Goal: Task Accomplishment & Management: Complete application form

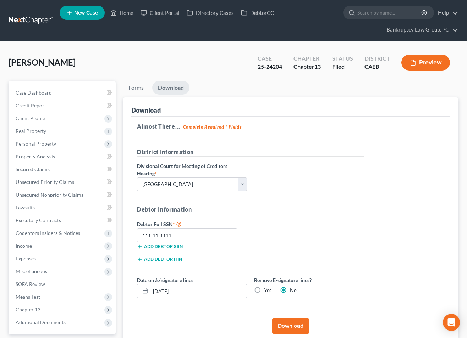
select select "2"
click at [127, 12] on link "Home" at bounding box center [122, 12] width 30 height 13
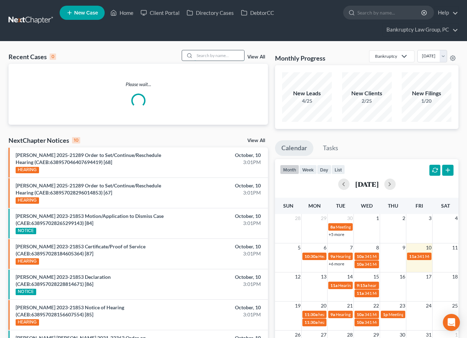
click at [211, 56] on input "search" at bounding box center [219, 55] width 50 height 10
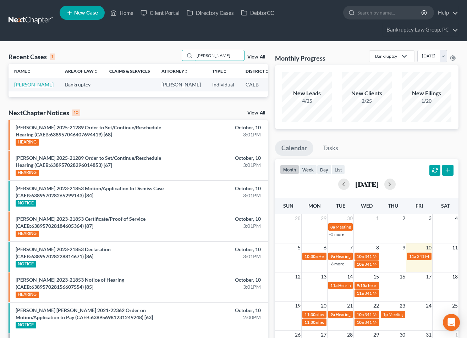
type input "[PERSON_NAME]"
click at [15, 88] on link "[PERSON_NAME]" at bounding box center [33, 85] width 39 height 6
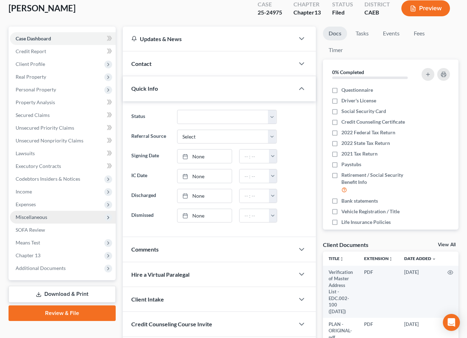
scroll to position [55, 0]
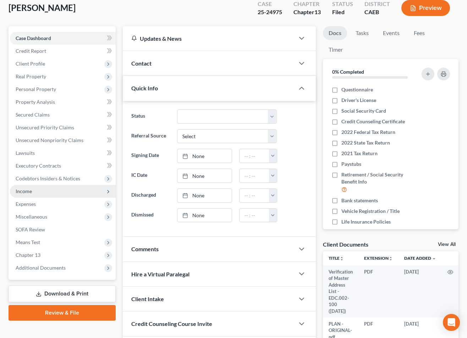
click at [17, 191] on span "Income" at bounding box center [24, 191] width 16 height 6
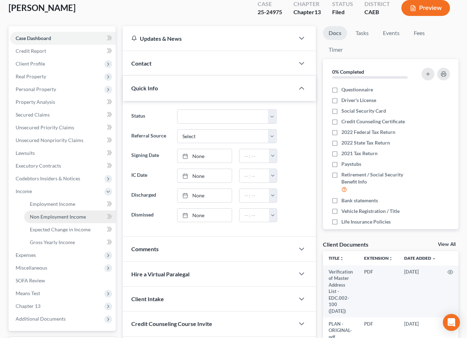
click at [47, 222] on link "Non Employment Income" at bounding box center [69, 217] width 91 height 13
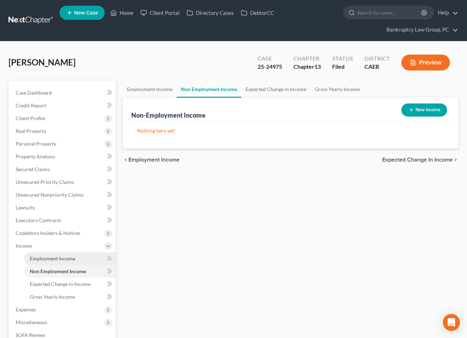
click at [48, 258] on span "Employment Income" at bounding box center [52, 259] width 45 height 6
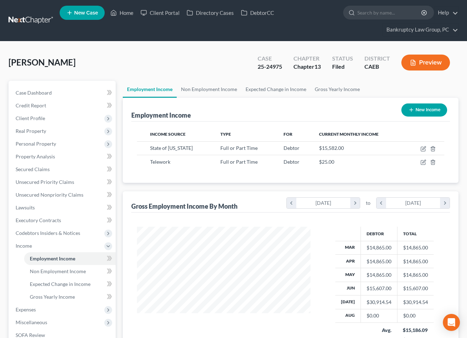
scroll to position [127, 187]
click at [28, 144] on span "Personal Property" at bounding box center [36, 144] width 40 height 6
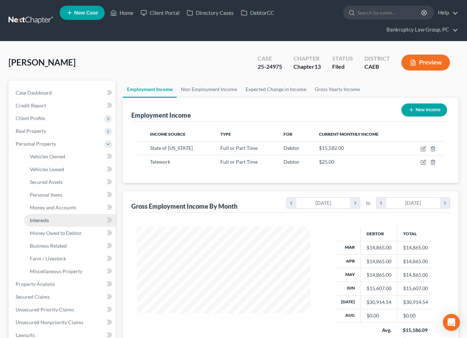
click at [47, 223] on link "Interests" at bounding box center [69, 220] width 91 height 13
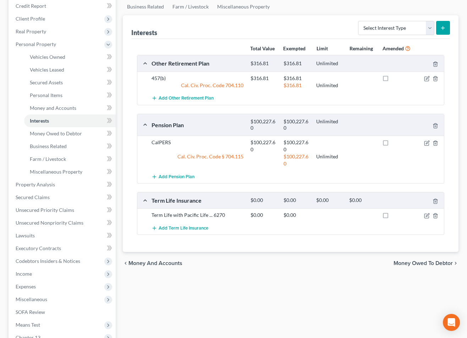
scroll to position [106, 0]
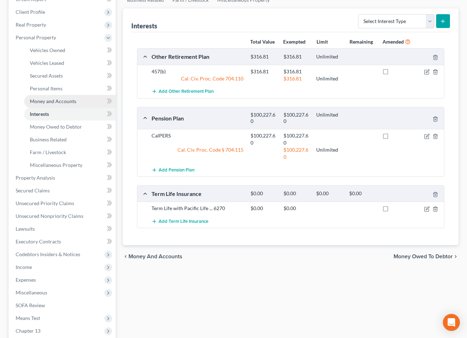
click at [59, 101] on span "Money and Accounts" at bounding box center [53, 101] width 46 height 6
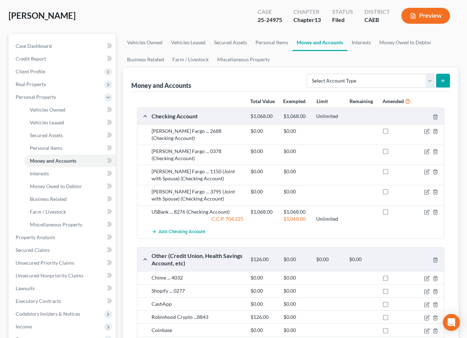
scroll to position [70, 0]
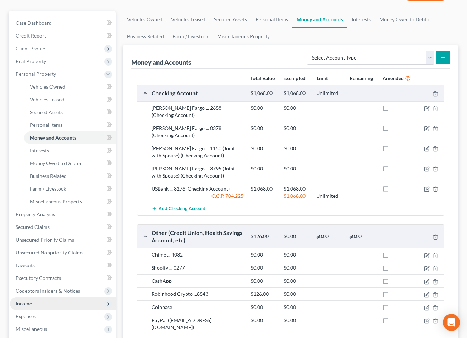
click at [28, 304] on span "Income" at bounding box center [24, 304] width 16 height 6
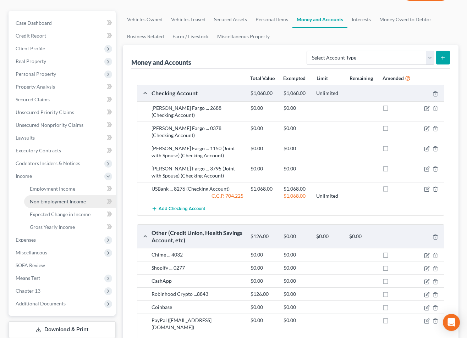
click at [57, 201] on span "Non Employment Income" at bounding box center [58, 202] width 56 height 6
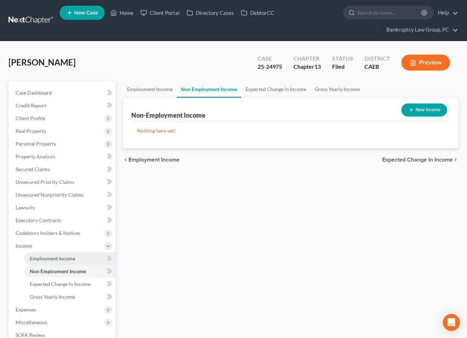
click at [58, 261] on span "Employment Income" at bounding box center [52, 259] width 45 height 6
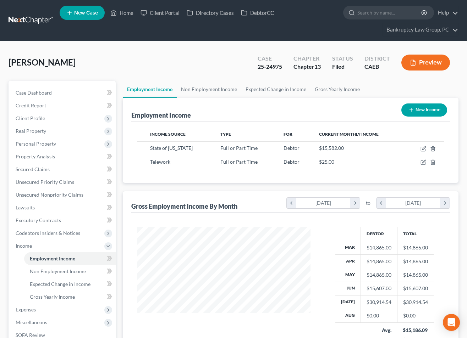
scroll to position [127, 187]
click at [424, 148] on icon "button" at bounding box center [423, 149] width 6 height 6
select select "0"
select select "4"
select select "0"
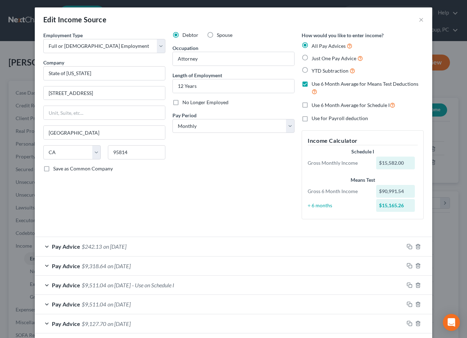
scroll to position [74, 0]
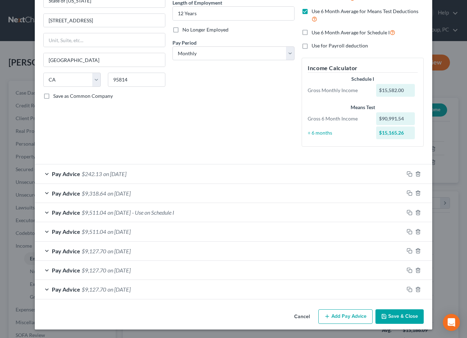
drag, startPoint x: 303, startPoint y: 318, endPoint x: 356, endPoint y: 290, distance: 60.3
click at [303, 318] on button "Cancel" at bounding box center [301, 317] width 27 height 14
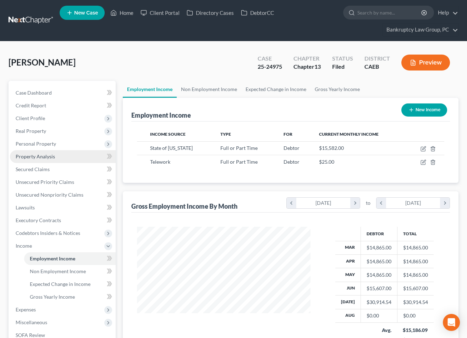
click at [36, 158] on span "Property Analysis" at bounding box center [35, 157] width 39 height 6
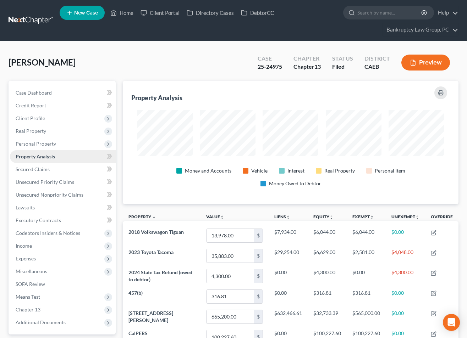
scroll to position [123, 335]
click at [39, 119] on span "Client Profile" at bounding box center [30, 118] width 29 height 6
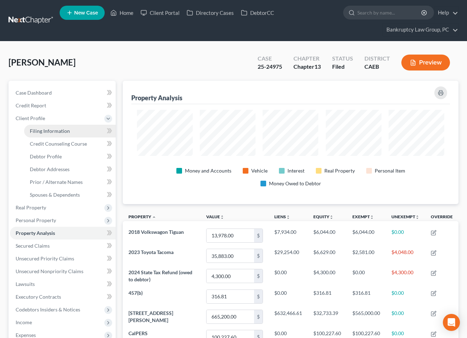
click at [40, 132] on span "Filing Information" at bounding box center [50, 131] width 40 height 6
select select "1"
select select "0"
select select "3"
select select "8"
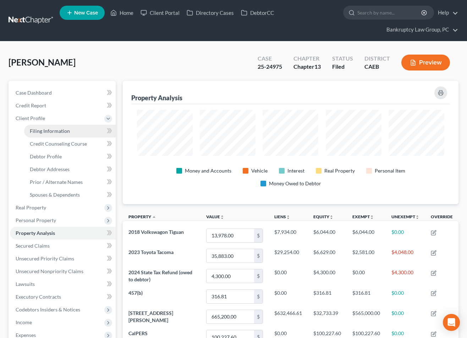
select select "0"
select select "4"
select select "1"
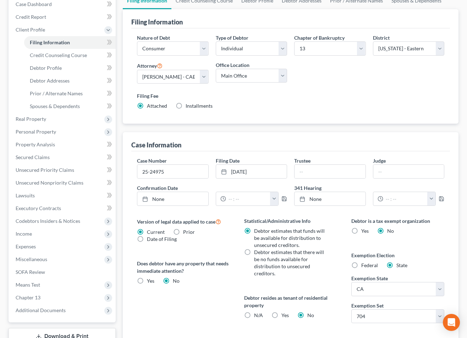
scroll to position [93, 0]
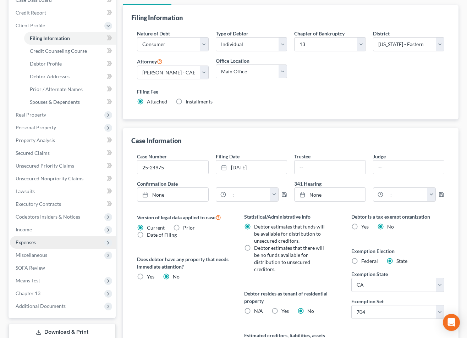
click at [41, 244] on span "Expenses" at bounding box center [63, 242] width 106 height 13
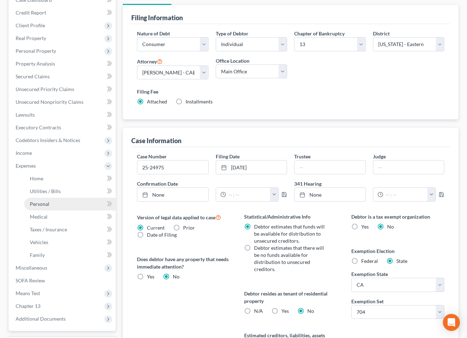
click at [43, 206] on span "Personal" at bounding box center [40, 204] width 20 height 6
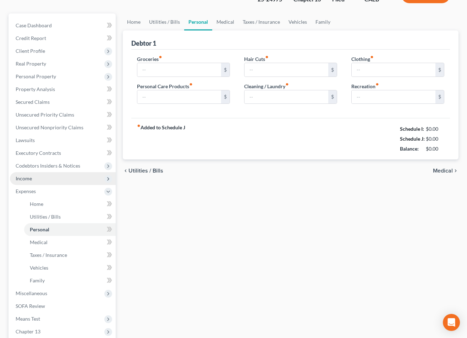
type input "785.15"
type input "75.00"
type input "0.00"
type input "100.00"
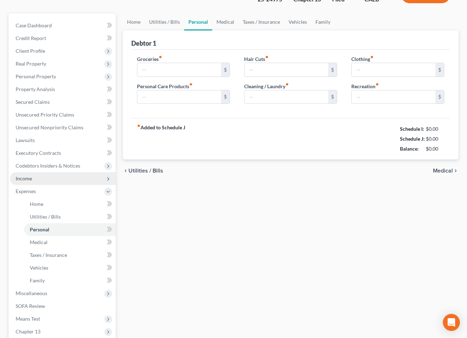
type input "150.00"
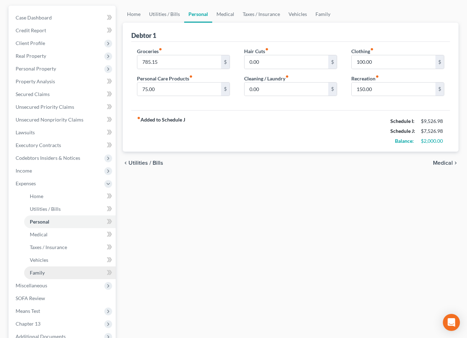
scroll to position [78, 0]
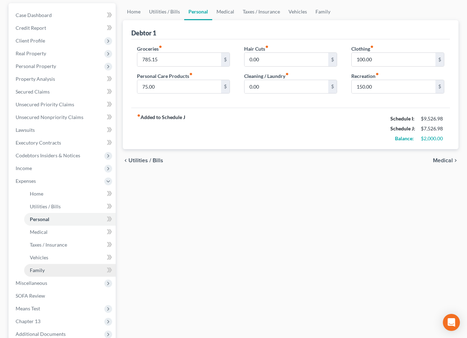
click at [41, 268] on span "Family" at bounding box center [37, 270] width 15 height 6
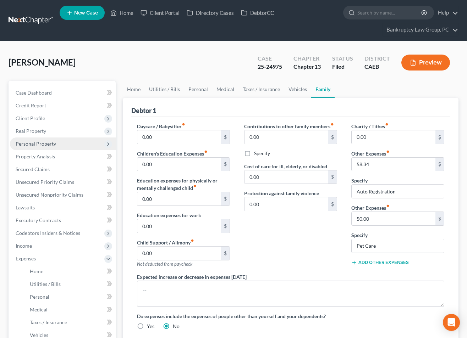
click at [42, 146] on span "Personal Property" at bounding box center [36, 144] width 40 height 6
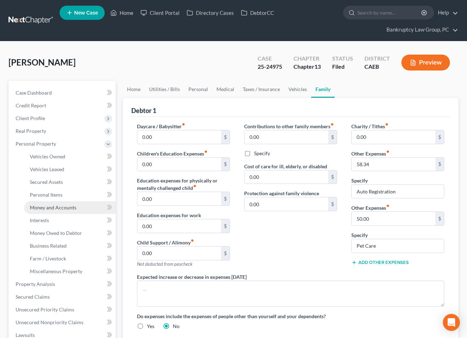
click at [49, 211] on link "Money and Accounts" at bounding box center [69, 207] width 91 height 13
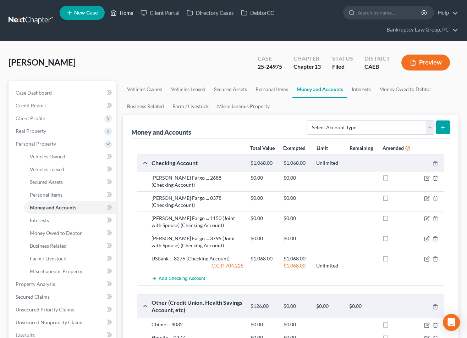
click at [126, 15] on link "Home" at bounding box center [122, 12] width 30 height 13
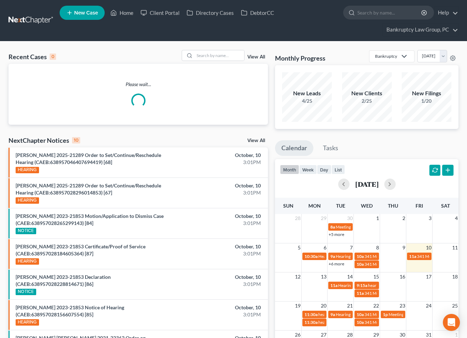
click at [255, 139] on link "View All" at bounding box center [256, 140] width 18 height 5
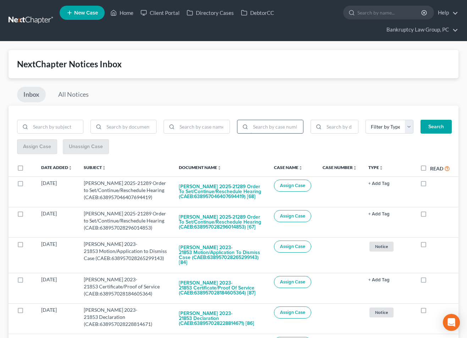
click at [289, 128] on input "search" at bounding box center [276, 126] width 52 height 13
type input "25-24975"
click at [426, 125] on button "Search" at bounding box center [435, 127] width 31 height 14
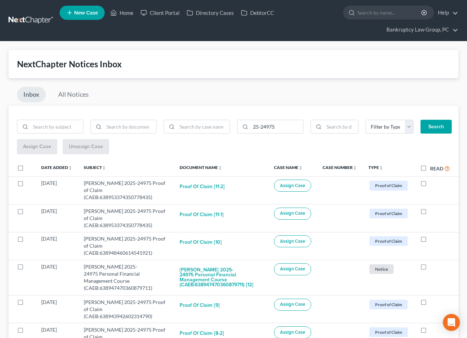
click at [27, 170] on label at bounding box center [27, 170] width 0 height 0
click at [30, 165] on input "checkbox" at bounding box center [32, 167] width 5 height 5
checkbox input "true"
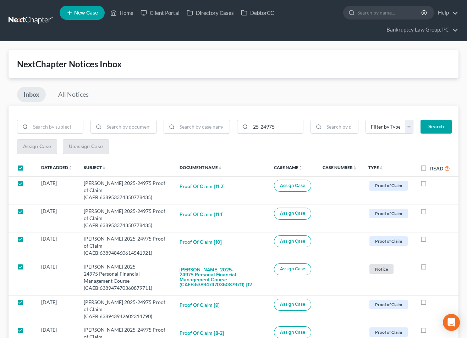
checkbox input "true"
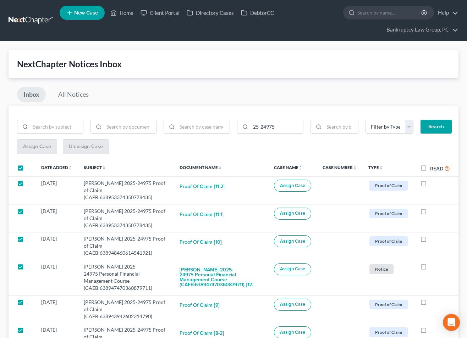
checkbox input "true"
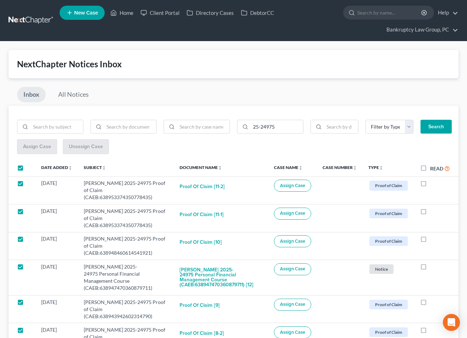
checkbox input "true"
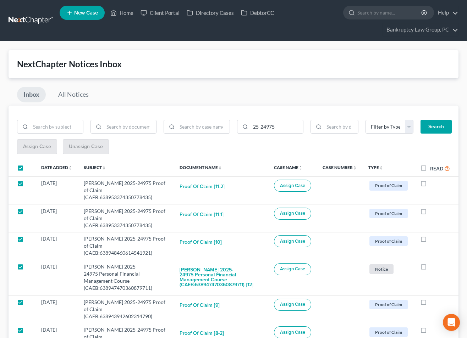
checkbox input "true"
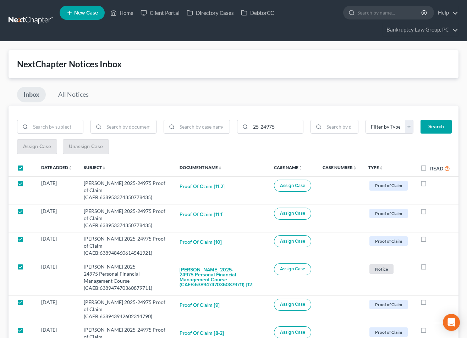
checkbox input "true"
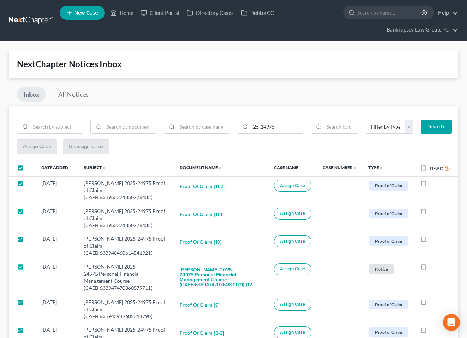
checkbox input "true"
click at [34, 149] on span "Assign Case" at bounding box center [37, 147] width 28 height 6
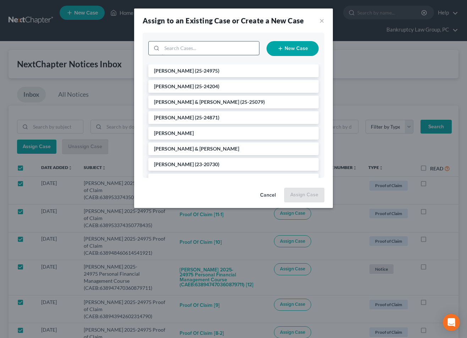
click at [230, 50] on input "search" at bounding box center [210, 47] width 97 height 13
type input "24975"
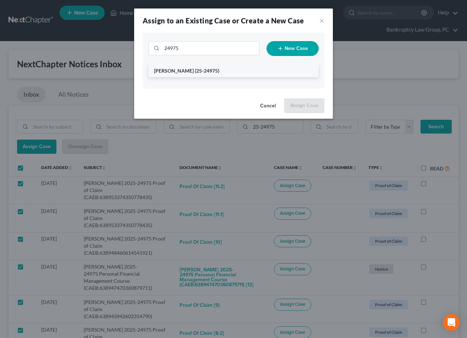
click at [206, 72] on li "[PERSON_NAME] (25-24975)" at bounding box center [233, 71] width 170 height 13
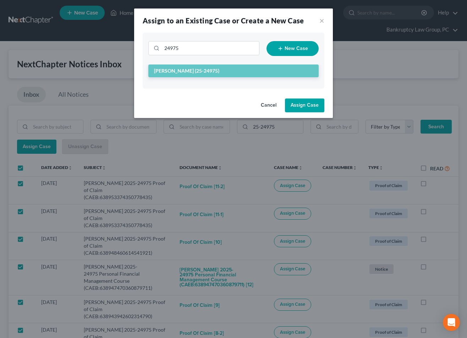
click at [305, 105] on button "Assign Case" at bounding box center [304, 106] width 39 height 14
checkbox input "false"
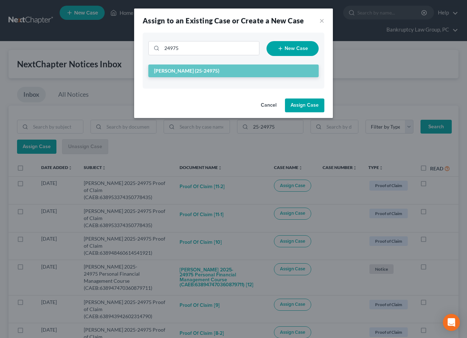
checkbox input "false"
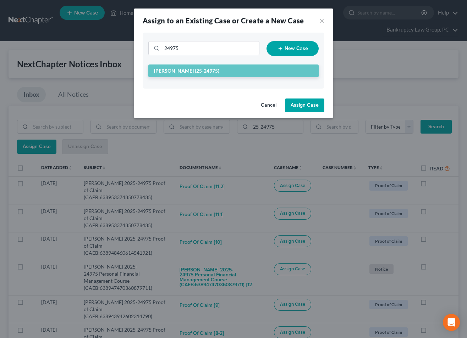
checkbox input "false"
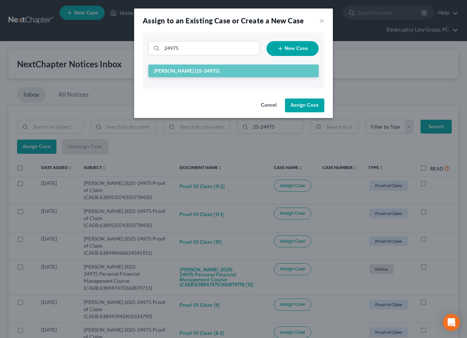
checkbox input "false"
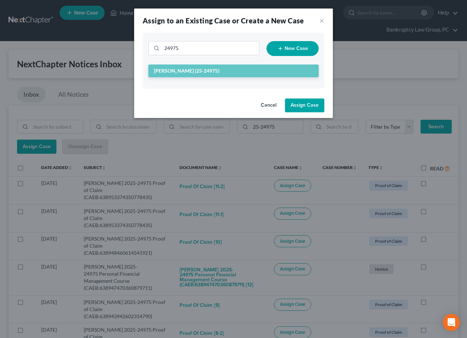
checkbox input "false"
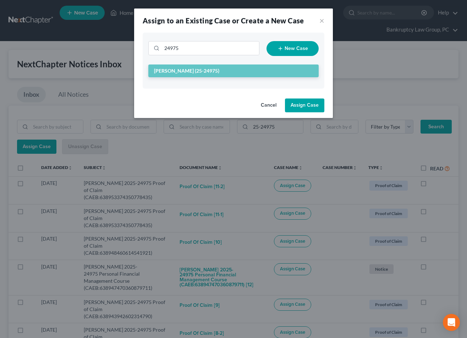
checkbox input "false"
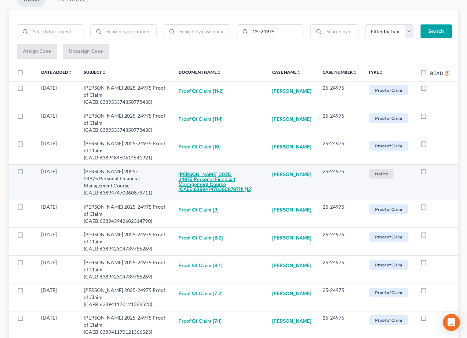
scroll to position [99, 0]
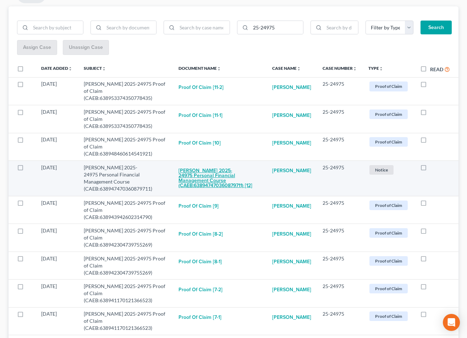
click at [212, 164] on button "[PERSON_NAME] 2025-24975 Personal Financial Management Course (CAEB:63894747036…" at bounding box center [219, 178] width 82 height 29
checkbox input "true"
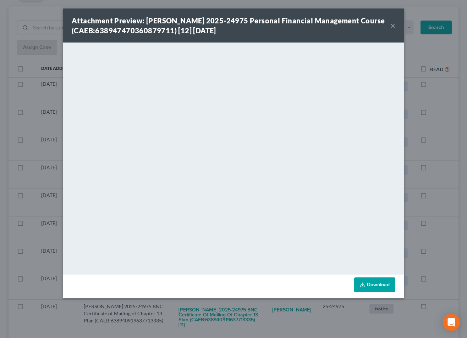
click at [394, 26] on button "×" at bounding box center [392, 25] width 5 height 9
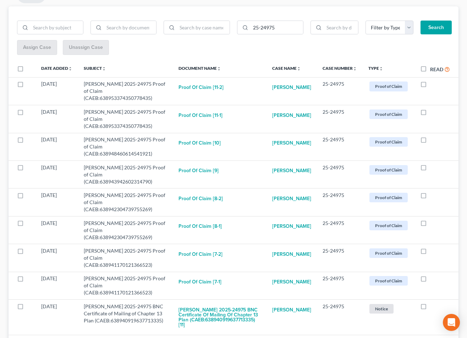
click at [430, 69] on label "Read" at bounding box center [440, 69] width 20 height 8
click at [433, 69] on input "Read" at bounding box center [435, 67] width 5 height 5
checkbox input "true"
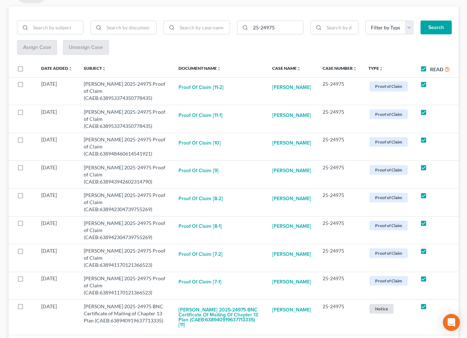
checkbox input "true"
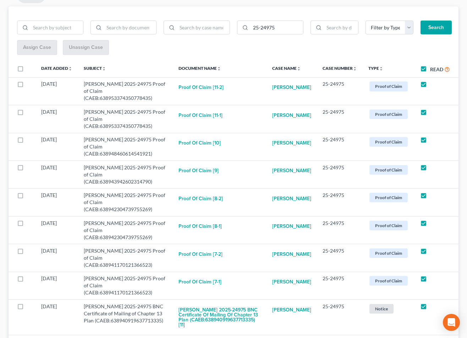
checkbox input "true"
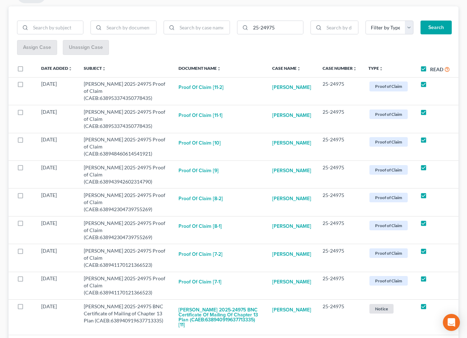
checkbox input "true"
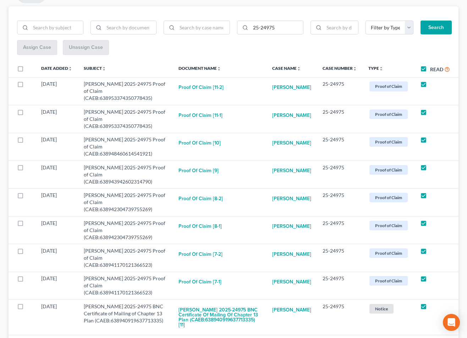
checkbox input "true"
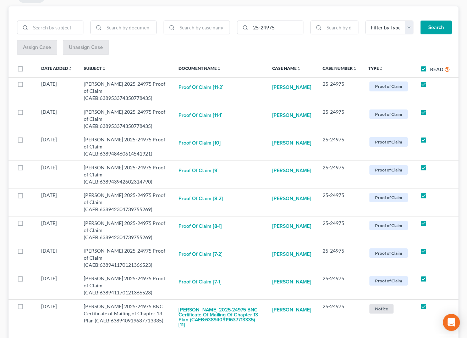
checkbox input "true"
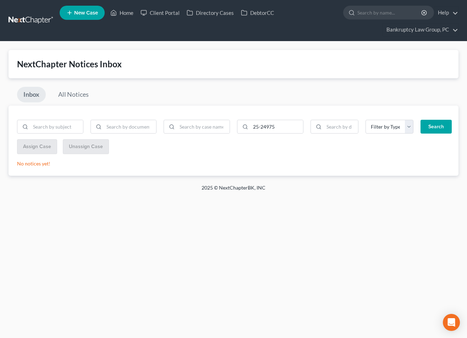
scroll to position [0, 0]
drag, startPoint x: 126, startPoint y: 14, endPoint x: 148, endPoint y: 39, distance: 33.4
click at [126, 14] on link "Home" at bounding box center [122, 12] width 30 height 13
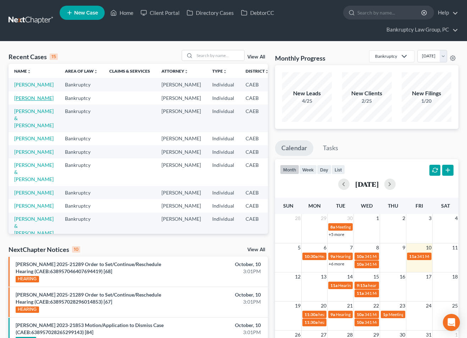
click at [24, 101] on link "[PERSON_NAME]" at bounding box center [33, 98] width 39 height 6
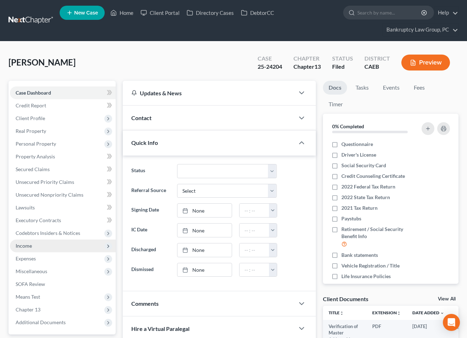
drag, startPoint x: 32, startPoint y: 245, endPoint x: 68, endPoint y: 244, distance: 36.9
click at [32, 245] on span "Income" at bounding box center [24, 246] width 16 height 6
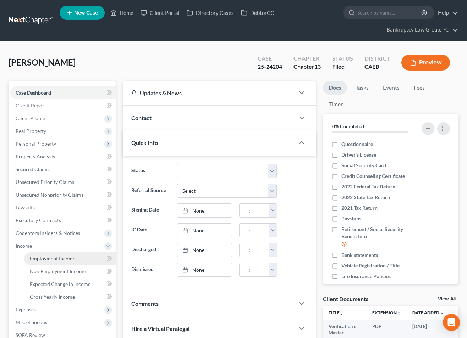
click at [62, 256] on span "Employment Income" at bounding box center [52, 259] width 45 height 6
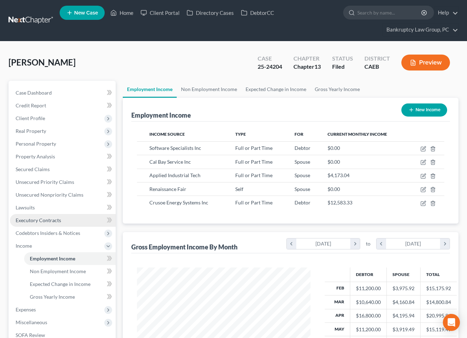
scroll to position [127, 187]
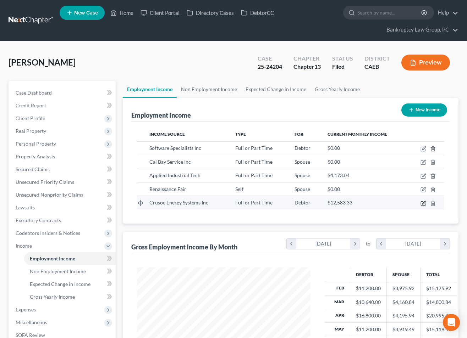
click at [422, 204] on icon "button" at bounding box center [423, 204] width 6 height 6
select select "0"
select select "5"
select select "2"
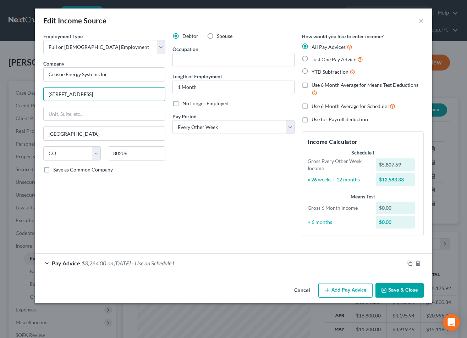
drag, startPoint x: 116, startPoint y: 94, endPoint x: 67, endPoint y: 146, distance: 71.2
click at [0, 95] on html "Home New Case Client Portal Directory Cases DebtorCC Bankruptcy Law Group, PC […" at bounding box center [233, 230] width 467 height 461
type input "[STREET_ADDRESS][PERSON_NAME]"
type input "94104"
type input "[GEOGRAPHIC_DATA]"
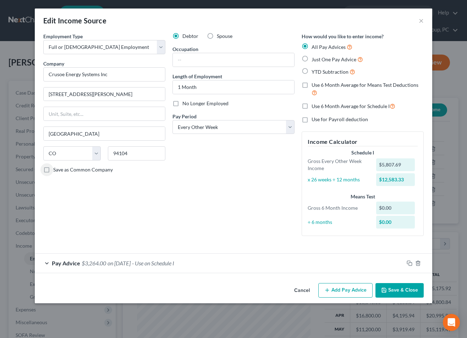
select select "4"
click at [397, 291] on button "Save & Close" at bounding box center [399, 290] width 48 height 15
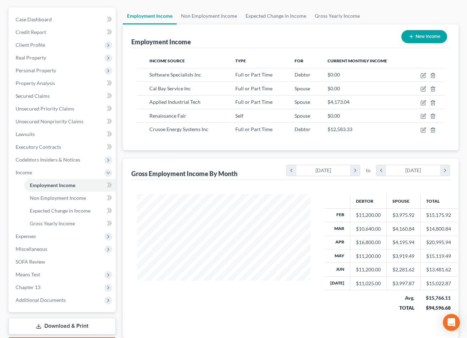
scroll to position [123, 0]
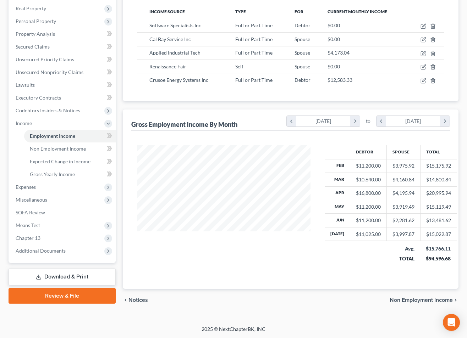
click at [61, 277] on link "Download & Print" at bounding box center [62, 277] width 107 height 17
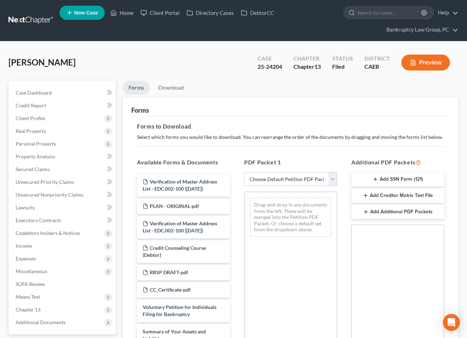
click at [305, 180] on select "Choose Default Petition PDF Packet Complete Bankruptcy Petition (all forms and …" at bounding box center [290, 179] width 93 height 14
select select "4"
click at [244, 172] on select "Choose Default Petition PDF Packet Complete Bankruptcy Petition (all forms and …" at bounding box center [290, 179] width 93 height 14
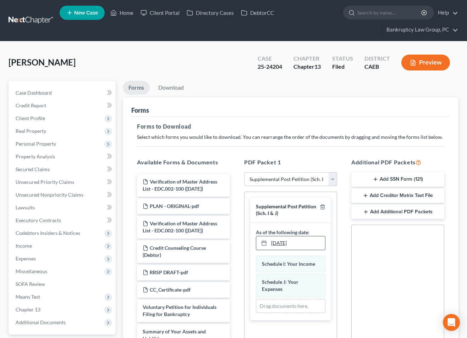
click at [282, 242] on link "[DATE]" at bounding box center [290, 243] width 69 height 13
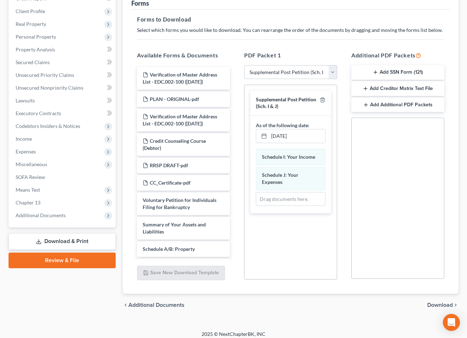
scroll to position [112, 0]
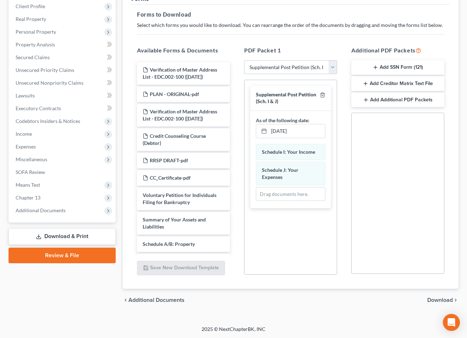
click at [442, 300] on span "Download" at bounding box center [440, 300] width 26 height 6
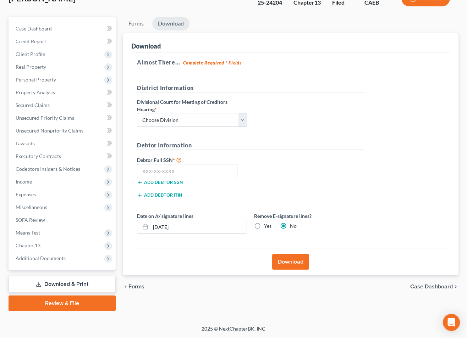
scroll to position [63, 0]
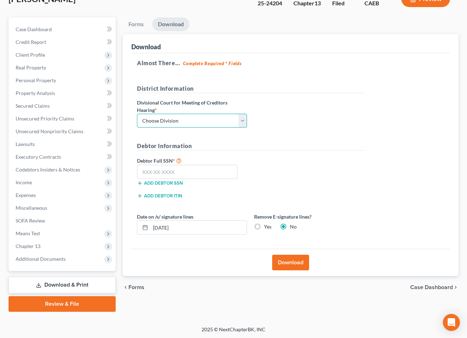
click at [207, 118] on select "Choose Division Fresno Modesto [GEOGRAPHIC_DATA]" at bounding box center [192, 121] width 110 height 14
select select "2"
click at [137, 114] on select "Choose Division Fresno Modesto [GEOGRAPHIC_DATA]" at bounding box center [192, 121] width 110 height 14
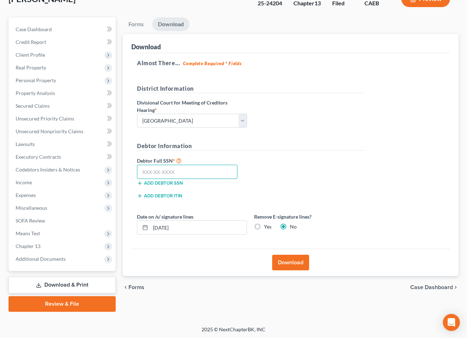
click at [205, 175] on input "text" at bounding box center [187, 172] width 100 height 14
type input "111-11-1111"
click at [294, 263] on button "Download" at bounding box center [290, 263] width 37 height 16
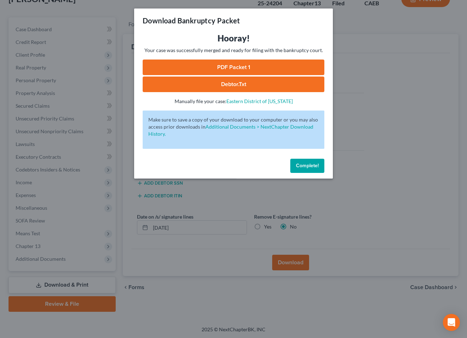
click at [233, 68] on link "PDF Packet 1" at bounding box center [234, 68] width 182 height 16
drag, startPoint x: 307, startPoint y: 165, endPoint x: 347, endPoint y: 177, distance: 41.4
click at [307, 165] on span "Complete!" at bounding box center [307, 166] width 23 height 6
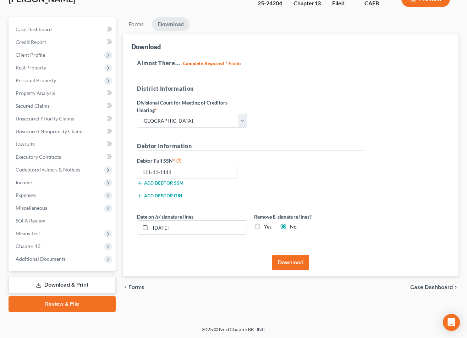
scroll to position [0, 0]
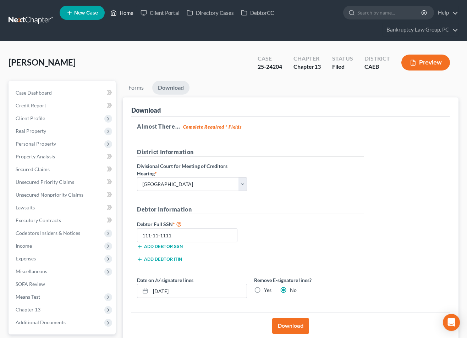
click at [126, 13] on link "Home" at bounding box center [122, 12] width 30 height 13
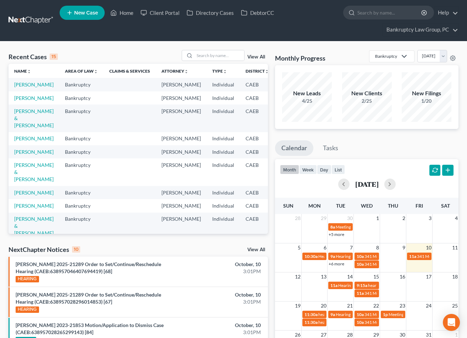
click at [261, 249] on link "View All" at bounding box center [256, 249] width 18 height 5
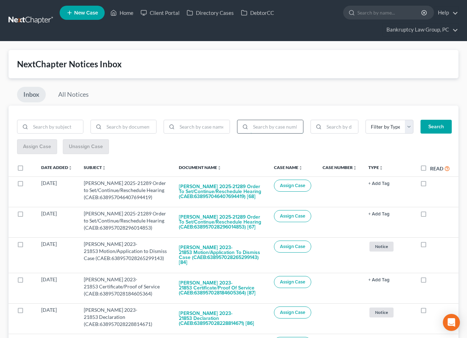
click at [271, 124] on input "search" at bounding box center [276, 126] width 52 height 13
type input "23-23501"
click at [420, 120] on button "Search" at bounding box center [435, 127] width 31 height 14
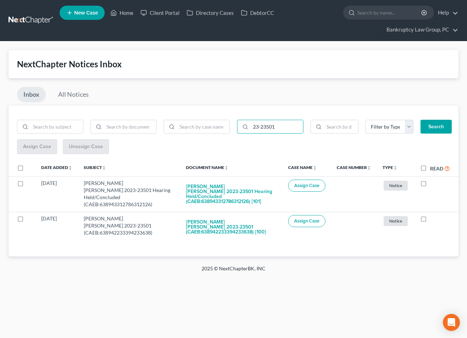
click at [27, 170] on label at bounding box center [27, 170] width 0 height 0
click at [30, 168] on input "checkbox" at bounding box center [32, 167] width 5 height 5
checkbox input "true"
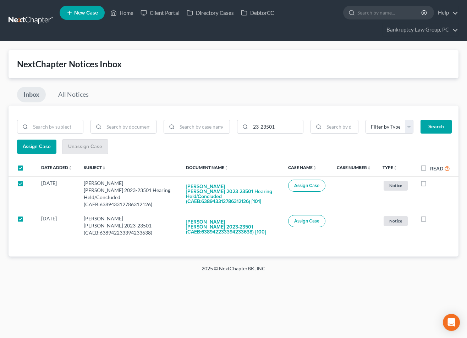
click at [36, 146] on span "Assign Case" at bounding box center [37, 147] width 28 height 6
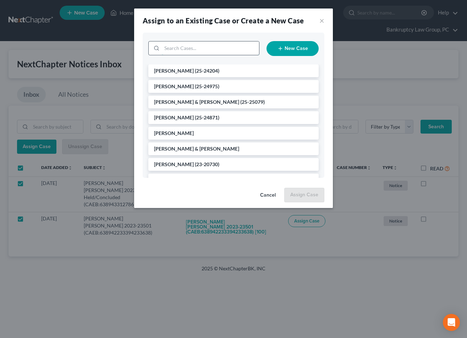
click at [230, 48] on input "search" at bounding box center [210, 47] width 97 height 13
type input "23501"
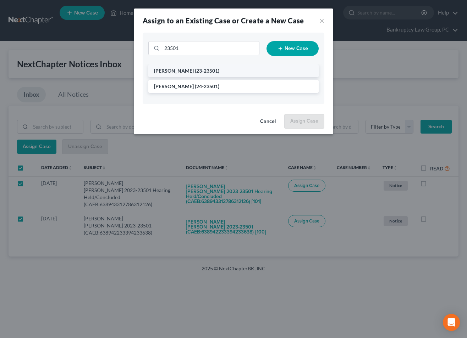
click at [197, 71] on span "(23-23501)" at bounding box center [207, 71] width 24 height 6
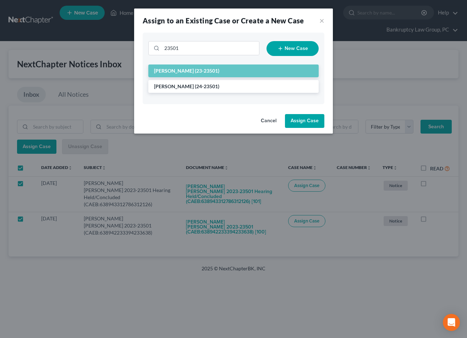
click at [312, 123] on button "Assign Case" at bounding box center [304, 121] width 39 height 14
checkbox input "false"
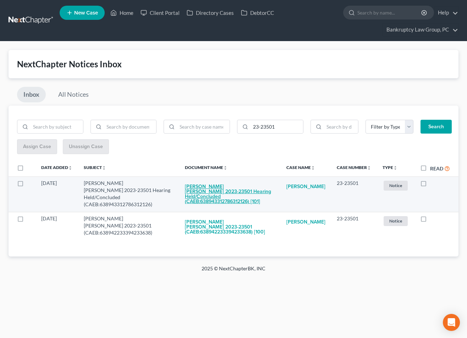
click at [233, 187] on button "[PERSON_NAME] [PERSON_NAME] 2023-23501 Hearing Held/Concluded (CAEB:63894331278…" at bounding box center [230, 194] width 90 height 29
checkbox input "true"
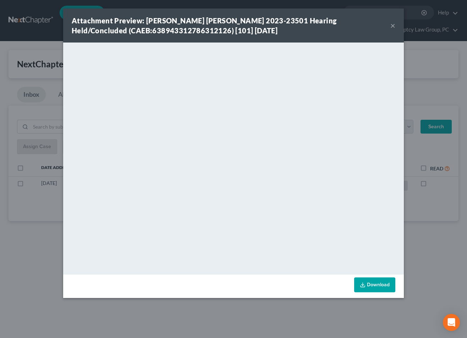
click at [392, 24] on button "×" at bounding box center [392, 25] width 5 height 9
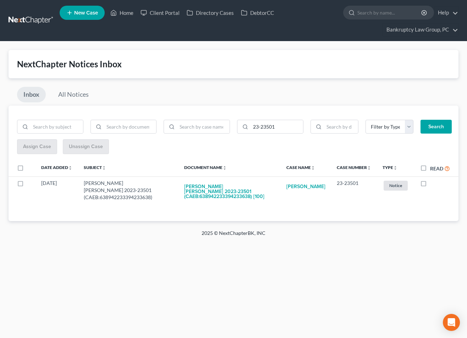
click at [430, 169] on label "Read" at bounding box center [440, 169] width 20 height 8
click at [433, 169] on input "Read" at bounding box center [435, 167] width 5 height 5
checkbox input "true"
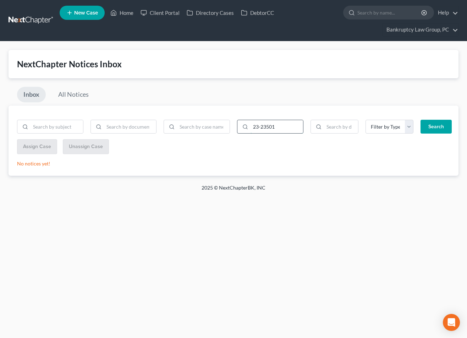
drag, startPoint x: 286, startPoint y: 127, endPoint x: 266, endPoint y: 128, distance: 20.6
click at [263, 127] on input "23-23501" at bounding box center [276, 126] width 52 height 13
type input "23-21853"
click at [443, 131] on button "Search" at bounding box center [435, 127] width 31 height 14
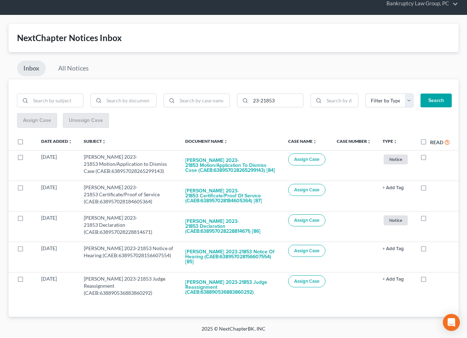
scroll to position [21, 0]
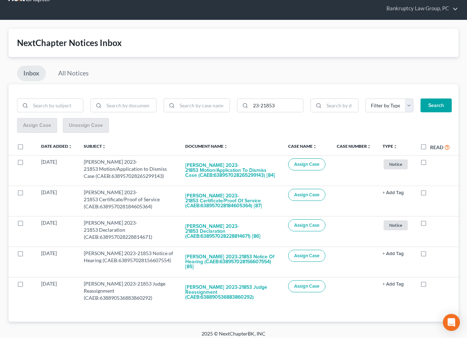
click at [27, 149] on label at bounding box center [27, 149] width 0 height 0
click at [30, 144] on input "checkbox" at bounding box center [32, 145] width 5 height 5
checkbox input "true"
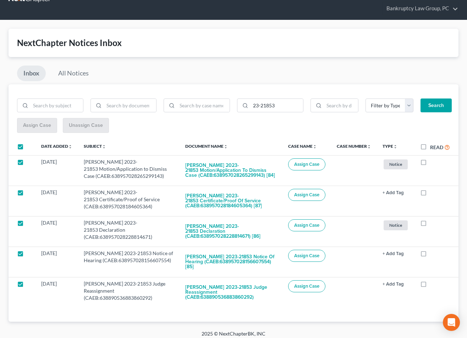
checkbox input "true"
click at [27, 124] on span "Assign Case" at bounding box center [37, 125] width 28 height 6
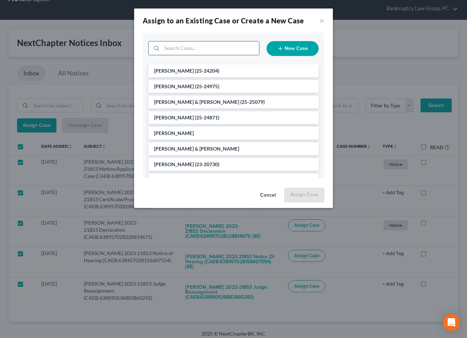
click at [203, 49] on input "search" at bounding box center [210, 47] width 97 height 13
type input "21853"
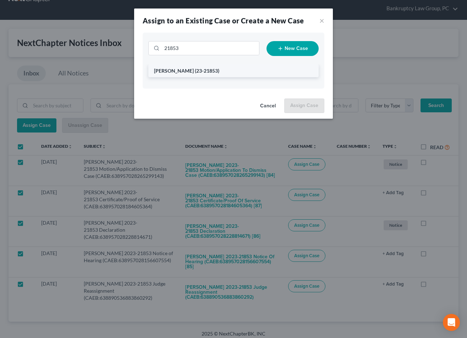
click at [183, 70] on span "[PERSON_NAME]" at bounding box center [174, 71] width 40 height 6
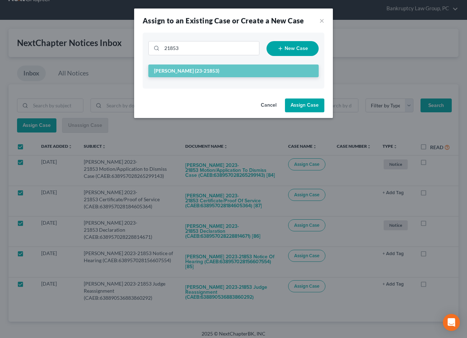
click at [297, 104] on button "Assign Case" at bounding box center [304, 106] width 39 height 14
checkbox input "false"
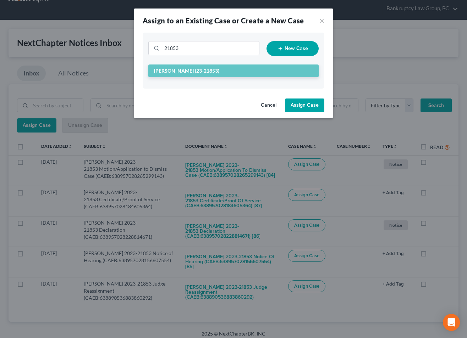
checkbox input "false"
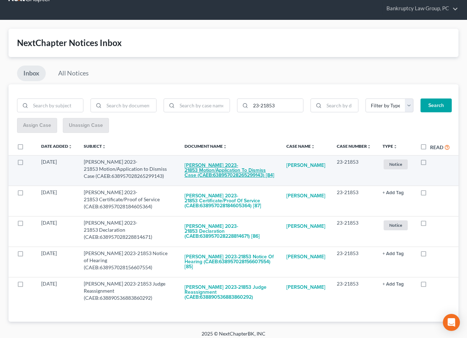
click at [228, 171] on button "[PERSON_NAME] 2023-21853 Motion/Application to Dismiss Case (CAEB:6389570282652…" at bounding box center [229, 170] width 90 height 24
checkbox input "true"
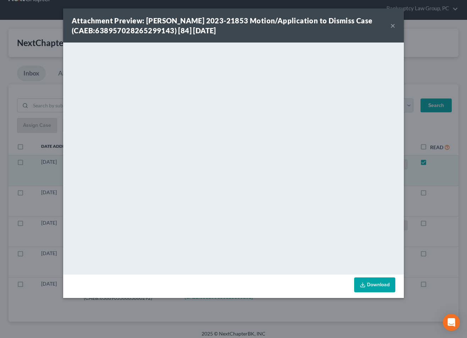
scroll to position [0, 0]
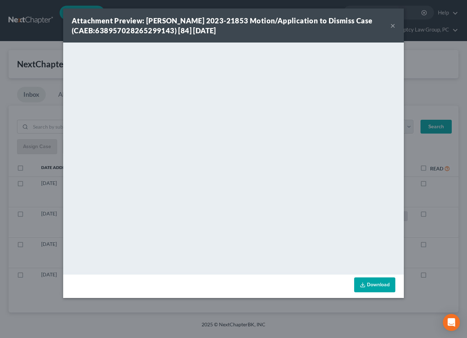
click at [391, 26] on button "×" at bounding box center [392, 25] width 5 height 9
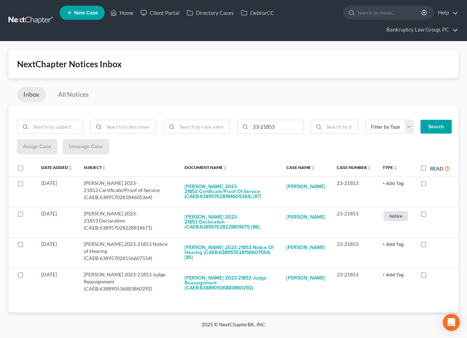
click at [430, 168] on label "Read" at bounding box center [440, 169] width 20 height 8
click at [433, 168] on input "Read" at bounding box center [435, 167] width 5 height 5
checkbox input "true"
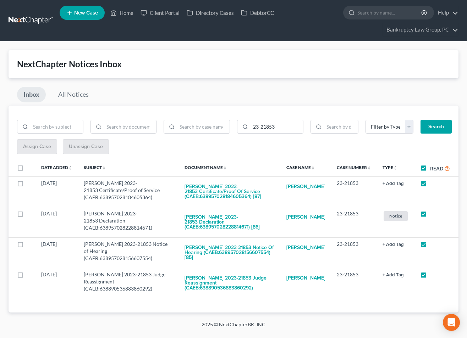
checkbox input "true"
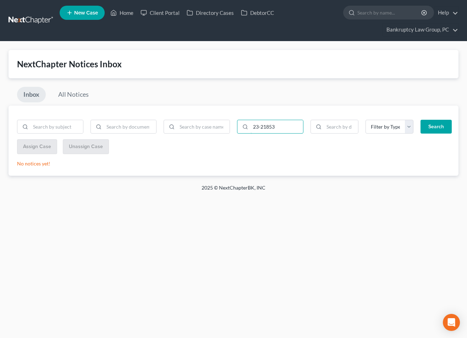
drag, startPoint x: 289, startPoint y: 127, endPoint x: 232, endPoint y: 119, distance: 57.6
click at [232, 120] on form "23-21853 Filter by Type BLG- BLG-3 BLG-7 CC Cert Court Ruling Debtor Ed Cert Di…" at bounding box center [233, 130] width 440 height 20
type input "25-21289"
click at [443, 129] on button "Search" at bounding box center [435, 127] width 31 height 14
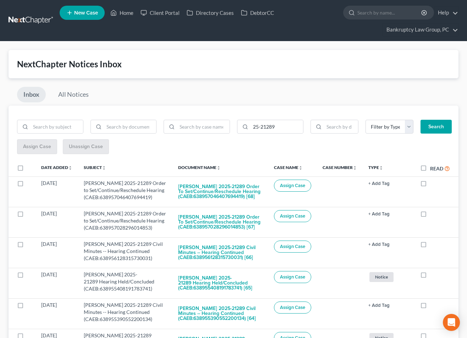
click at [27, 170] on label at bounding box center [27, 170] width 0 height 0
click at [30, 168] on input "checkbox" at bounding box center [32, 167] width 5 height 5
checkbox input "true"
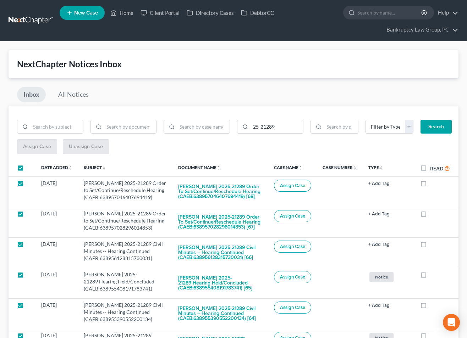
checkbox input "true"
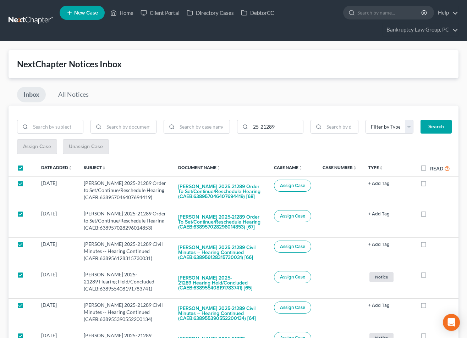
checkbox input "true"
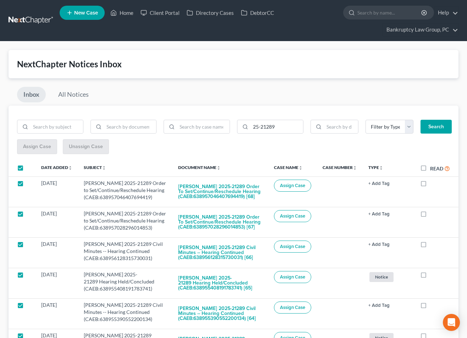
checkbox input "true"
click at [37, 145] on span "Assign Case" at bounding box center [37, 147] width 28 height 6
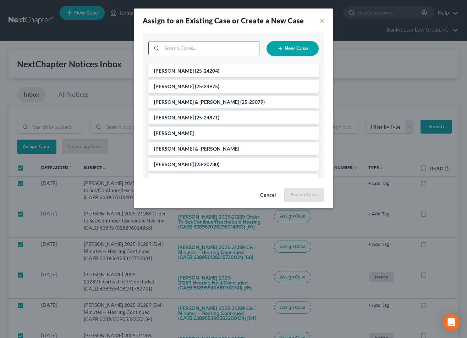
click at [221, 46] on input "search" at bounding box center [210, 47] width 97 height 13
type input "21289"
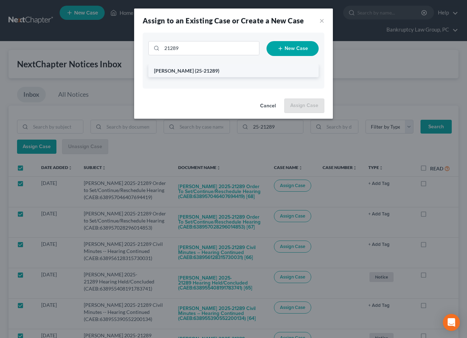
click at [199, 72] on span "(25-21289)" at bounding box center [207, 71] width 24 height 6
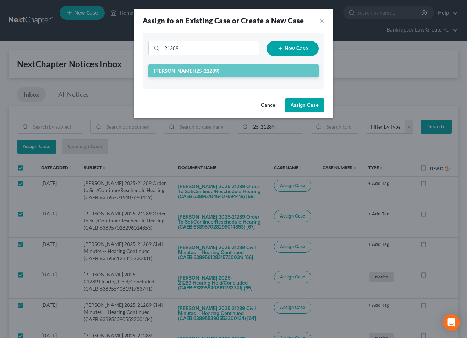
click at [310, 108] on button "Assign Case" at bounding box center [304, 106] width 39 height 14
checkbox input "false"
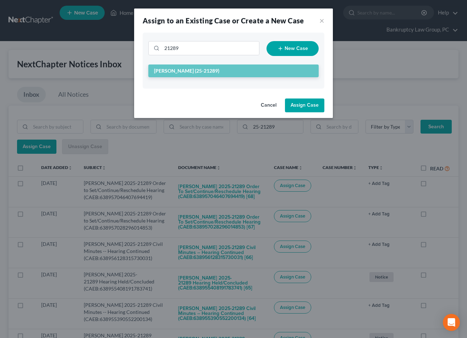
checkbox input "false"
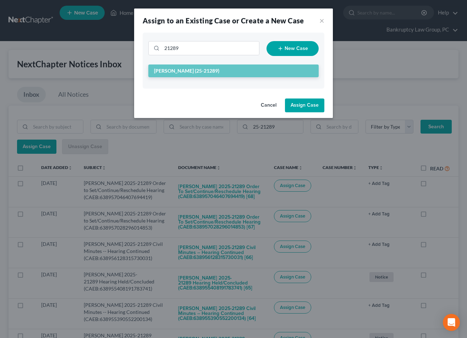
checkbox input "false"
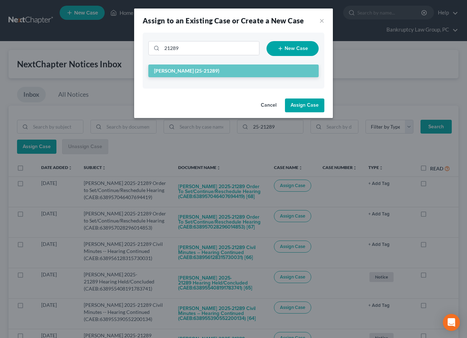
checkbox input "false"
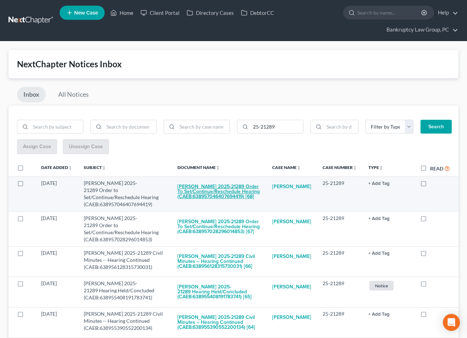
click at [226, 191] on button "[PERSON_NAME] 2025-21289 Order to Set/Continue/Reschedule Hearing (CAEB:6389570…" at bounding box center [218, 192] width 83 height 24
checkbox input "true"
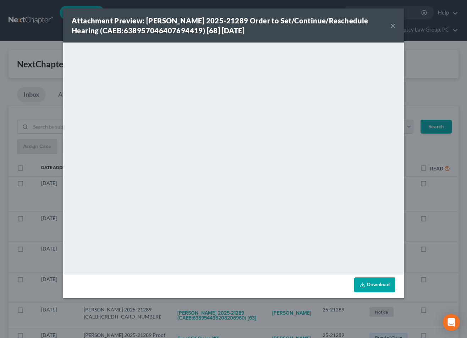
click at [393, 24] on button "×" at bounding box center [392, 25] width 5 height 9
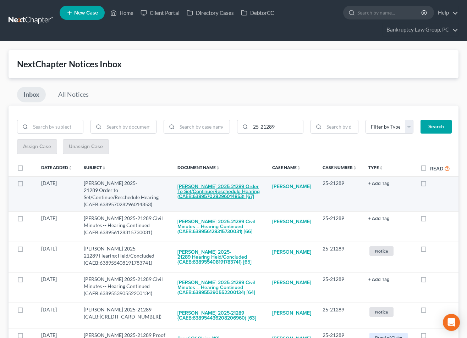
click at [223, 194] on button "[PERSON_NAME] 2025-21289 Order to Set/Continue/Reschedule Hearing (CAEB:6389570…" at bounding box center [218, 192] width 83 height 24
checkbox input "true"
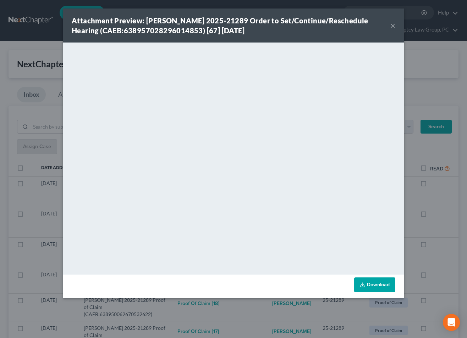
click at [394, 26] on button "×" at bounding box center [392, 25] width 5 height 9
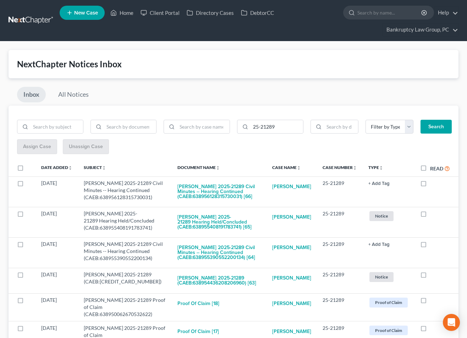
click at [430, 168] on label "Read" at bounding box center [440, 169] width 20 height 8
click at [433, 168] on input "Read" at bounding box center [435, 167] width 5 height 5
checkbox input "true"
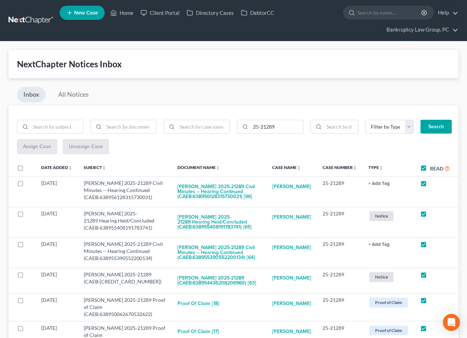
checkbox input "true"
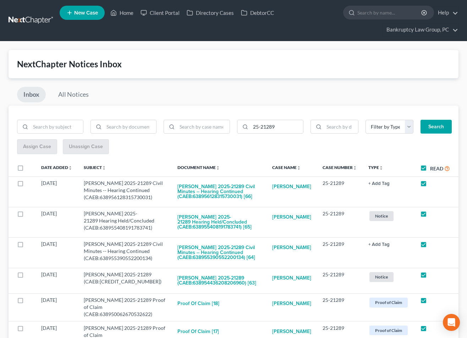
checkbox input "true"
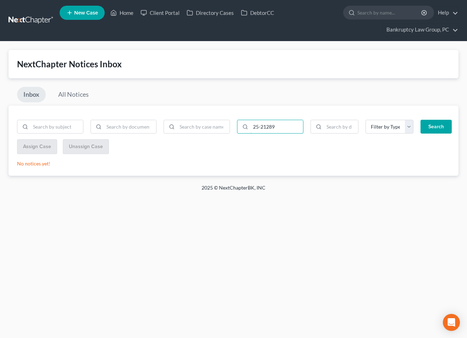
drag, startPoint x: 251, startPoint y: 126, endPoint x: 235, endPoint y: 120, distance: 17.1
click at [235, 120] on div "25-21289" at bounding box center [269, 127] width 73 height 14
type input "20-22794"
click at [438, 126] on button "Search" at bounding box center [435, 127] width 31 height 14
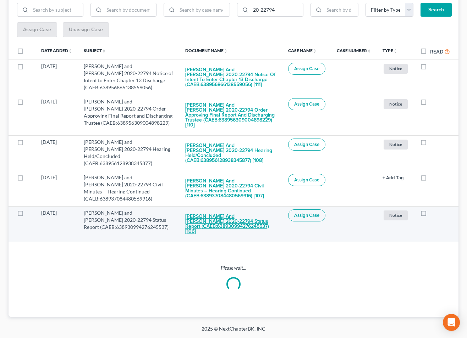
scroll to position [56, 0]
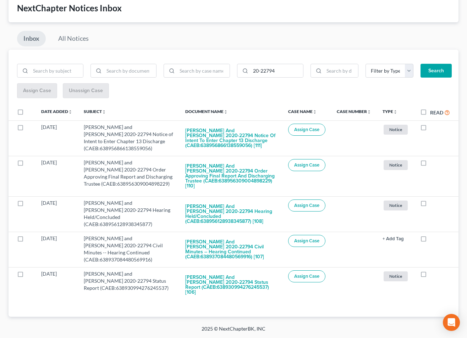
click at [27, 114] on label at bounding box center [27, 114] width 0 height 0
click at [30, 112] on input "checkbox" at bounding box center [32, 111] width 5 height 5
checkbox input "true"
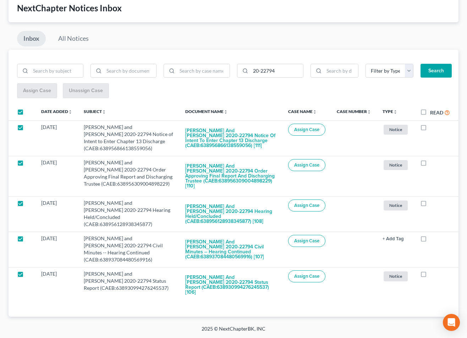
checkbox input "true"
click at [22, 91] on button "Assign Case" at bounding box center [36, 91] width 39 height 14
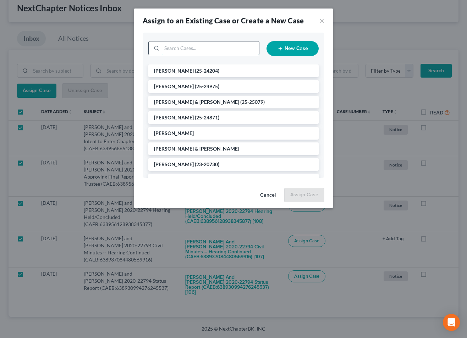
click at [238, 50] on input "search" at bounding box center [210, 47] width 97 height 13
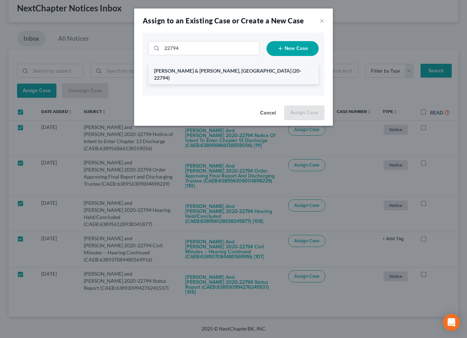
click at [208, 72] on span "[PERSON_NAME] & [PERSON_NAME], [GEOGRAPHIC_DATA]" at bounding box center [222, 71] width 137 height 6
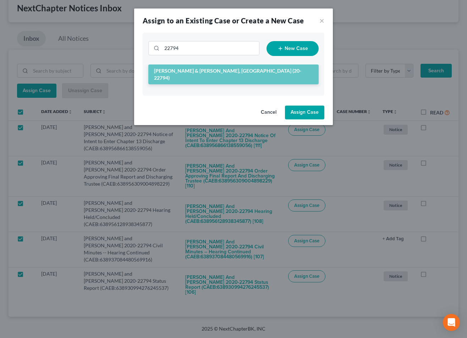
click at [305, 106] on button "Assign Case" at bounding box center [304, 113] width 39 height 14
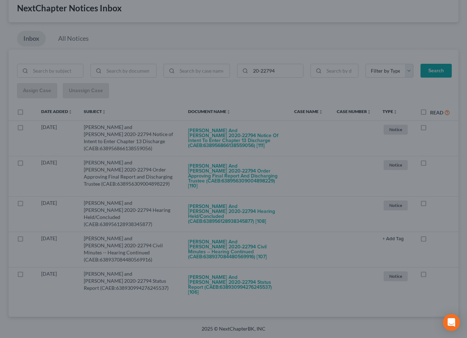
scroll to position [46, 0]
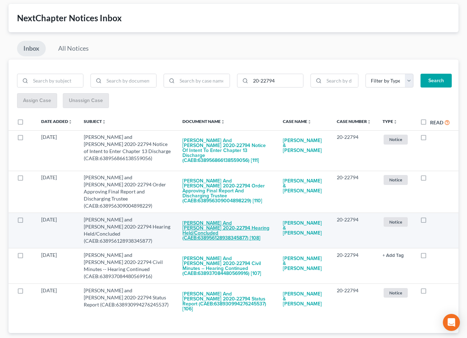
click at [207, 222] on button "[PERSON_NAME] and [PERSON_NAME] 2020-22794 Hearing Held/Concluded (CAEB:6389561…" at bounding box center [226, 230] width 89 height 29
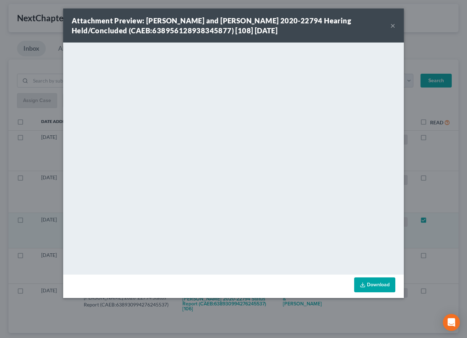
scroll to position [11, 0]
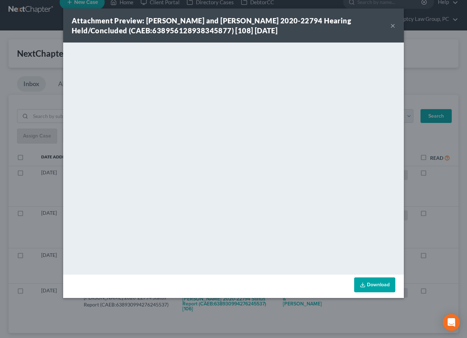
click at [393, 26] on button "×" at bounding box center [392, 25] width 5 height 9
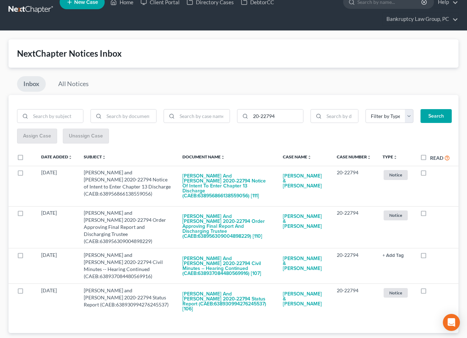
click at [430, 158] on label "Read" at bounding box center [440, 158] width 20 height 8
click at [433, 158] on input "Read" at bounding box center [435, 156] width 5 height 5
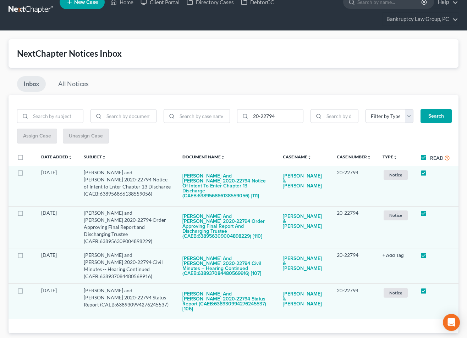
scroll to position [0, 0]
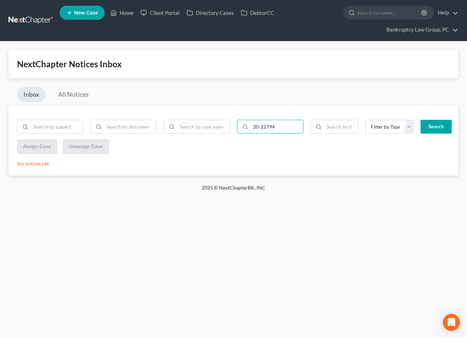
drag, startPoint x: 282, startPoint y: 127, endPoint x: 235, endPoint y: 126, distance: 46.8
click at [235, 126] on div "20-22794" at bounding box center [269, 127] width 73 height 14
click at [440, 124] on button "Search" at bounding box center [435, 127] width 31 height 14
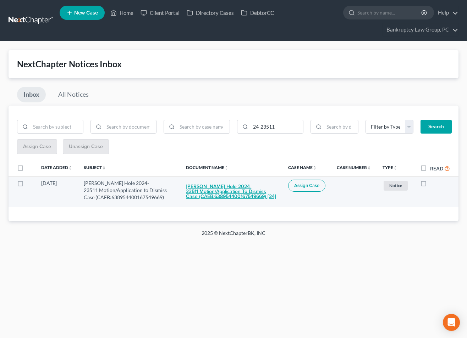
click at [245, 195] on button "[PERSON_NAME] Hole 2024-23511 Motion/Application to Dismiss Case (CAEB:63895440…" at bounding box center [231, 192] width 91 height 24
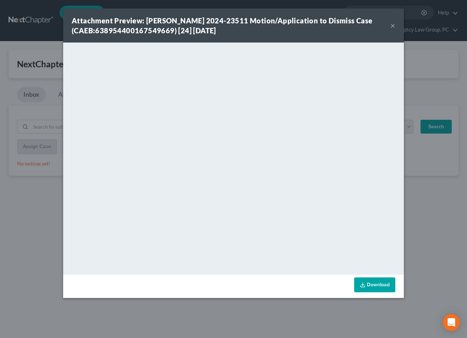
click at [392, 28] on button "×" at bounding box center [392, 25] width 5 height 9
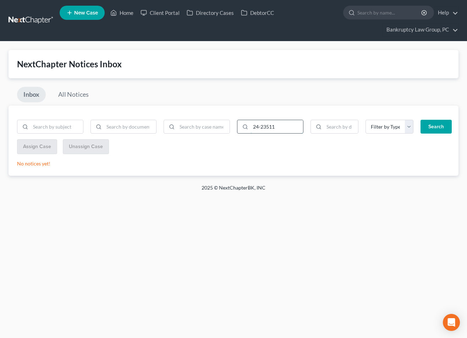
drag, startPoint x: 249, startPoint y: 127, endPoint x: 237, endPoint y: 126, distance: 11.8
click at [237, 127] on div "24-23511" at bounding box center [270, 127] width 66 height 14
click at [434, 126] on button "Search" at bounding box center [435, 127] width 31 height 14
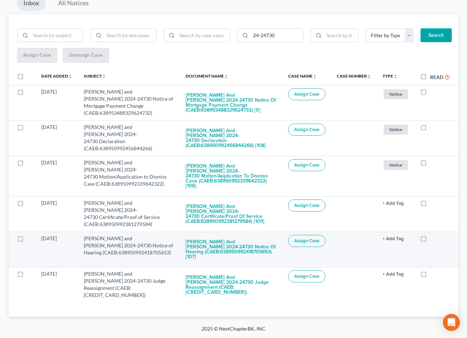
scroll to position [77, 0]
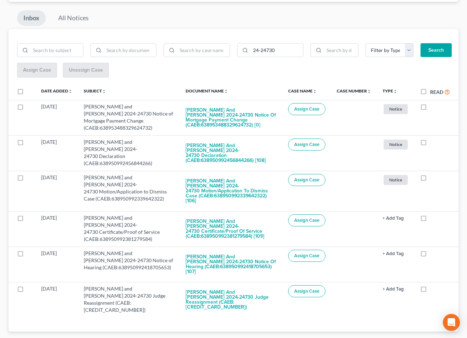
click at [27, 93] on label at bounding box center [27, 93] width 0 height 0
click at [30, 92] on input "checkbox" at bounding box center [32, 90] width 5 height 5
click at [33, 72] on span "Assign Case" at bounding box center [37, 70] width 28 height 6
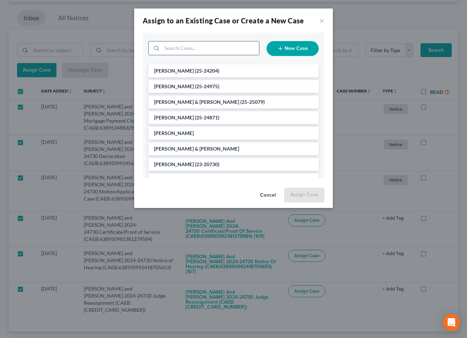
click at [232, 52] on input "search" at bounding box center [210, 47] width 97 height 13
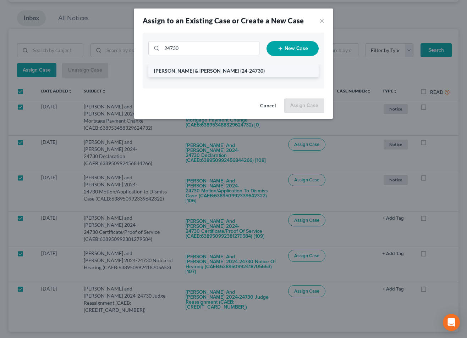
click at [240, 71] on span "(24-24730)" at bounding box center [252, 71] width 24 height 6
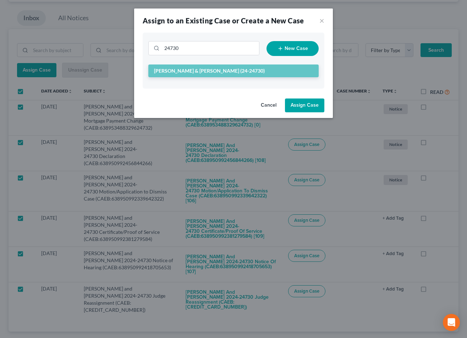
click at [310, 108] on button "Assign Case" at bounding box center [304, 106] width 39 height 14
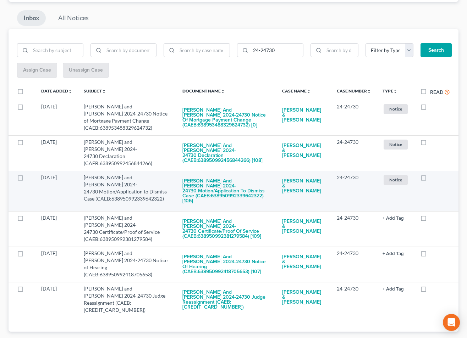
click at [246, 185] on button "[PERSON_NAME] and [PERSON_NAME] 2024-24730 Motion/Application to Dismiss Case (…" at bounding box center [226, 191] width 88 height 34
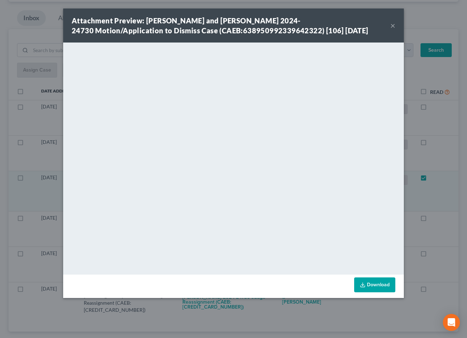
scroll to position [41, 0]
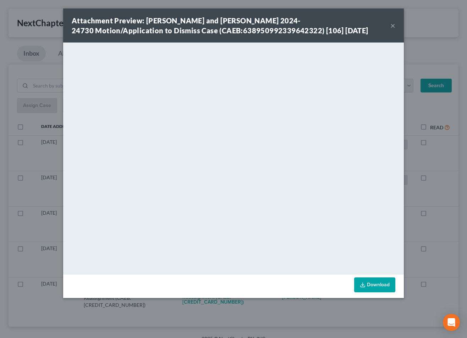
click at [393, 26] on button "×" at bounding box center [392, 25] width 5 height 9
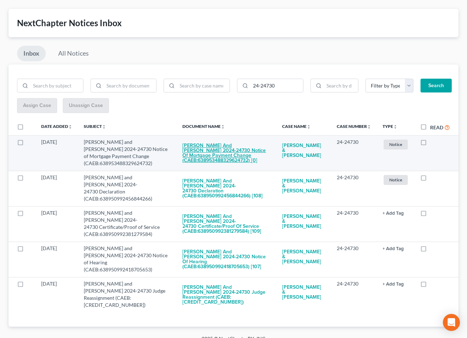
click at [212, 148] on button "[PERSON_NAME] and [PERSON_NAME] 2024-24730 Notice of Mortgage Payment Change (C…" at bounding box center [226, 153] width 88 height 29
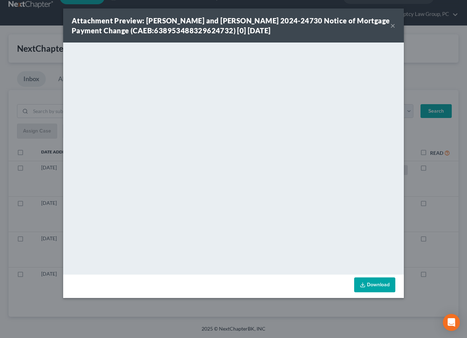
scroll to position [6, 0]
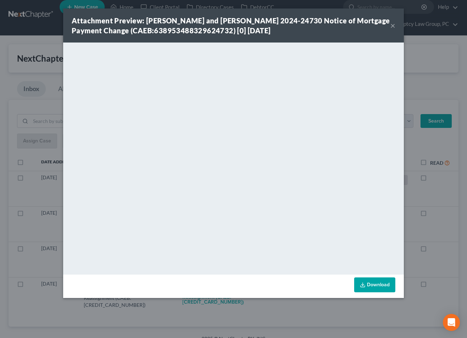
click at [394, 25] on button "×" at bounding box center [392, 25] width 5 height 9
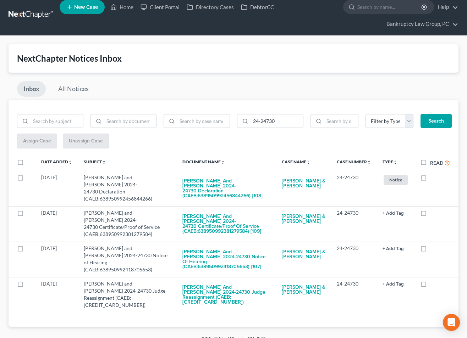
click at [430, 162] on label "Read" at bounding box center [440, 163] width 20 height 8
click at [433, 162] on input "Read" at bounding box center [435, 161] width 5 height 5
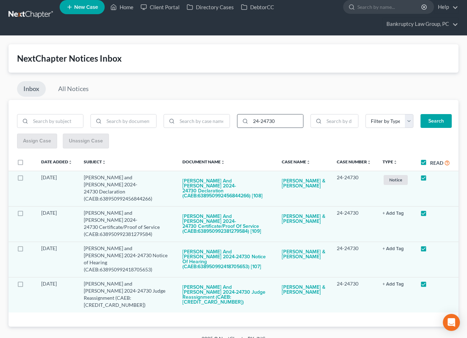
scroll to position [0, 0]
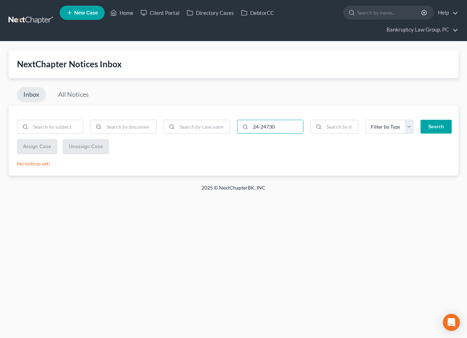
drag, startPoint x: 240, startPoint y: 130, endPoint x: 234, endPoint y: 129, distance: 5.4
click at [234, 129] on div "24-24730" at bounding box center [269, 127] width 73 height 14
click at [420, 120] on button "Search" at bounding box center [435, 127] width 31 height 14
click at [126, 12] on link "Home" at bounding box center [122, 12] width 30 height 13
